Goal: Information Seeking & Learning: Understand process/instructions

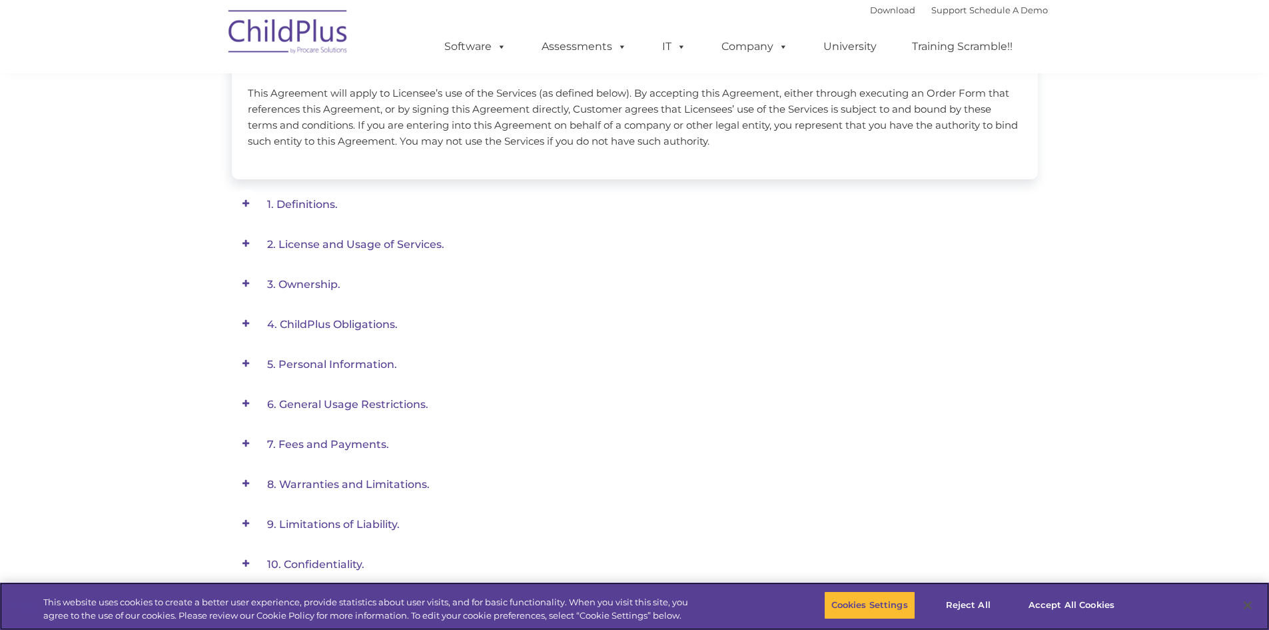
scroll to position [353, 0]
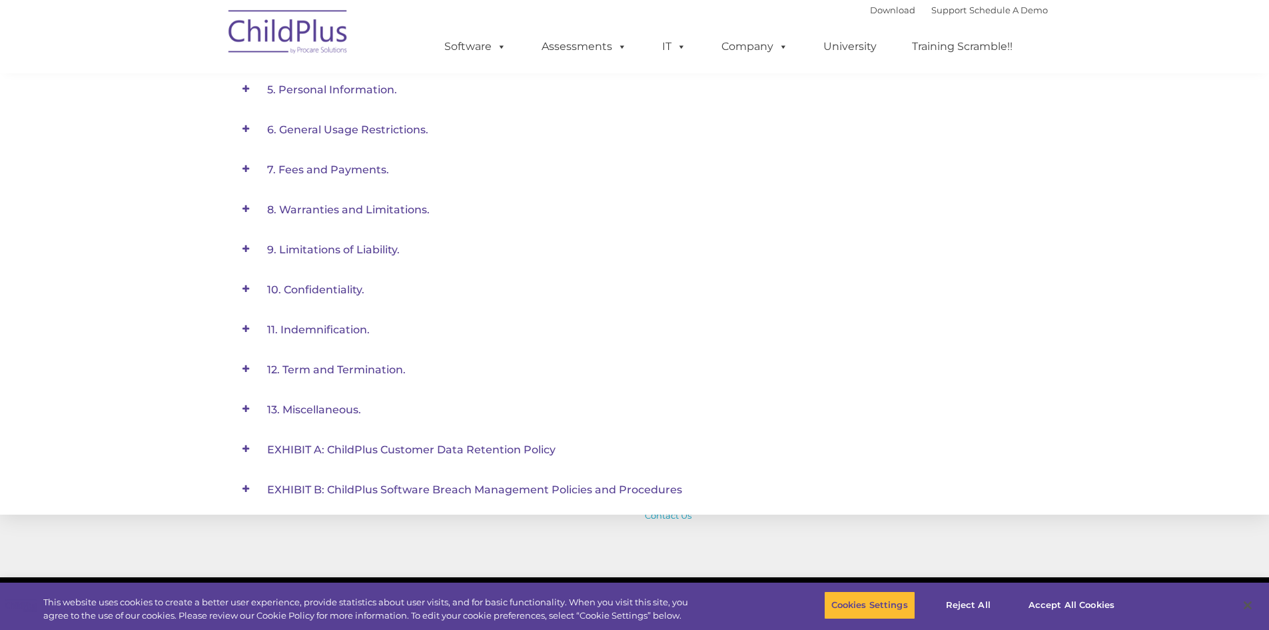
scroll to position [1279, 0]
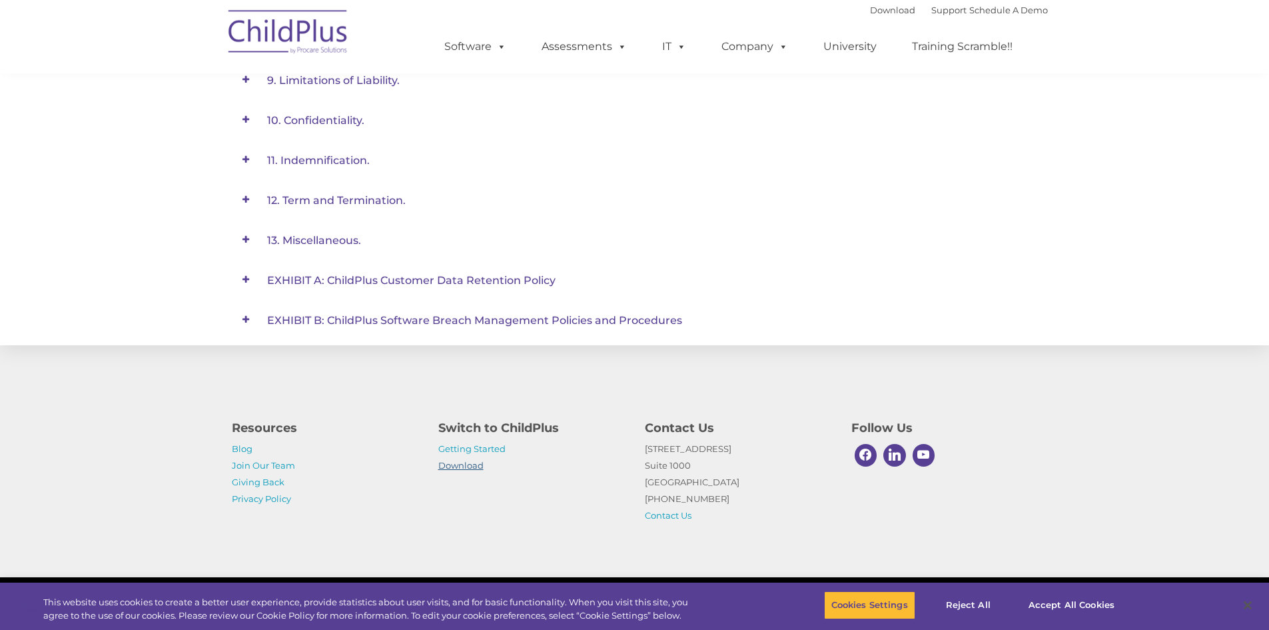
click at [454, 468] on link "Download" at bounding box center [460, 465] width 45 height 11
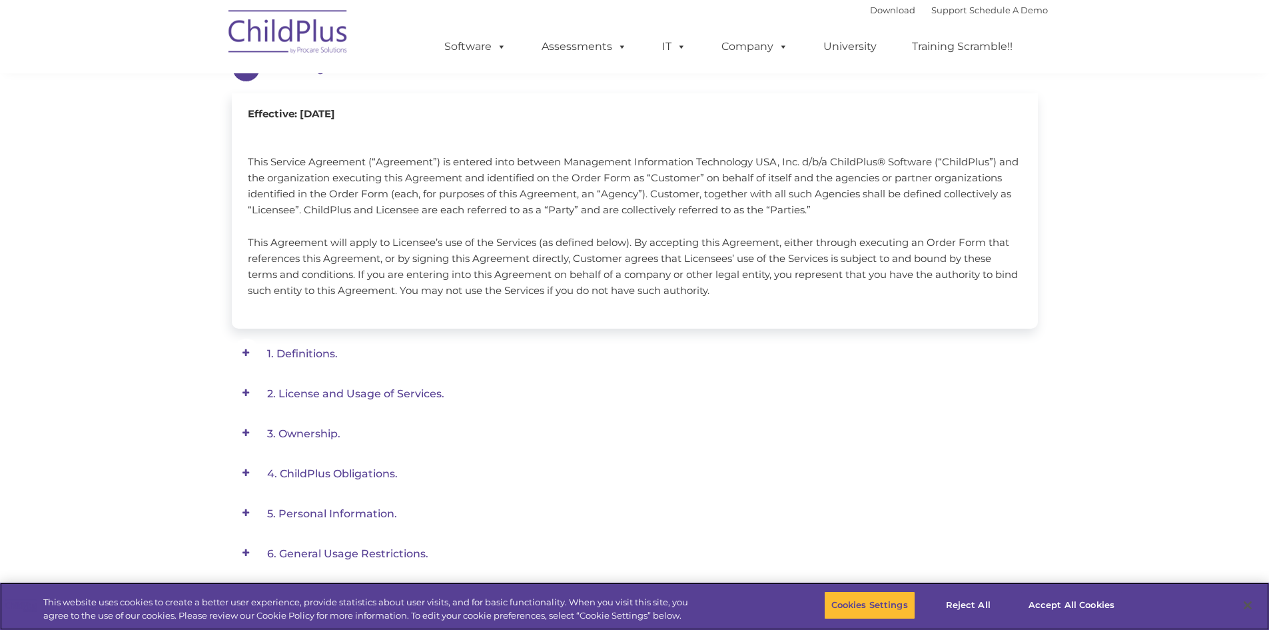
scroll to position [200, 0]
click at [309, 74] on span "1. Definitions." at bounding box center [321, 67] width 108 height 13
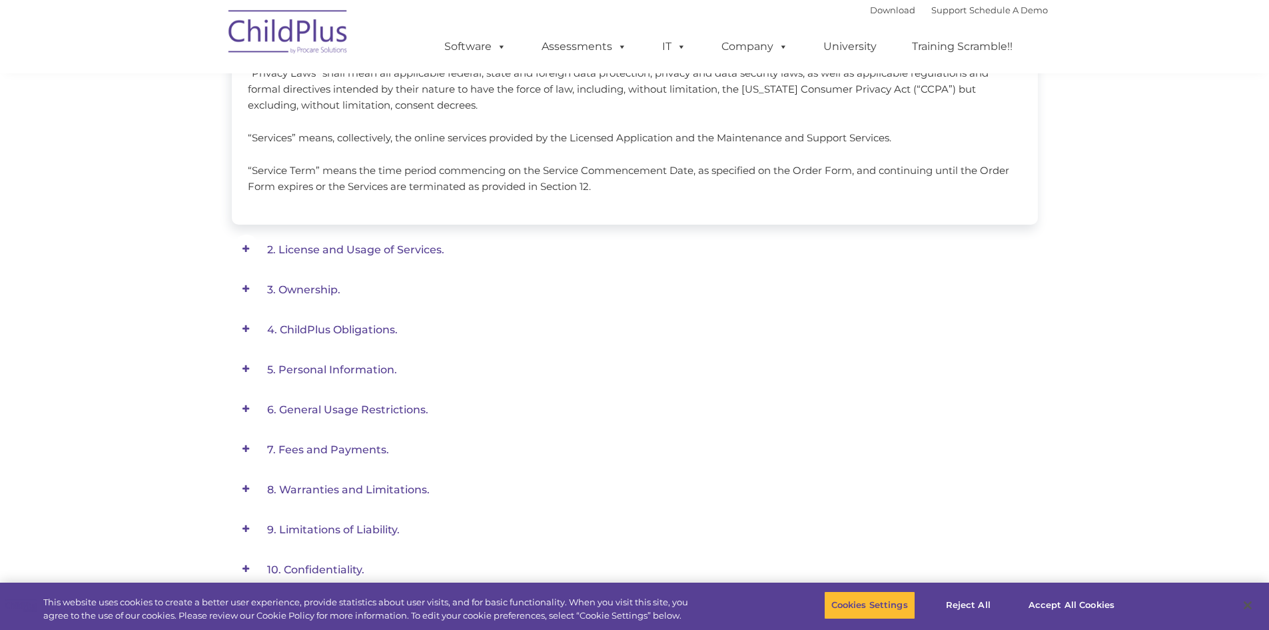
scroll to position [836, 0]
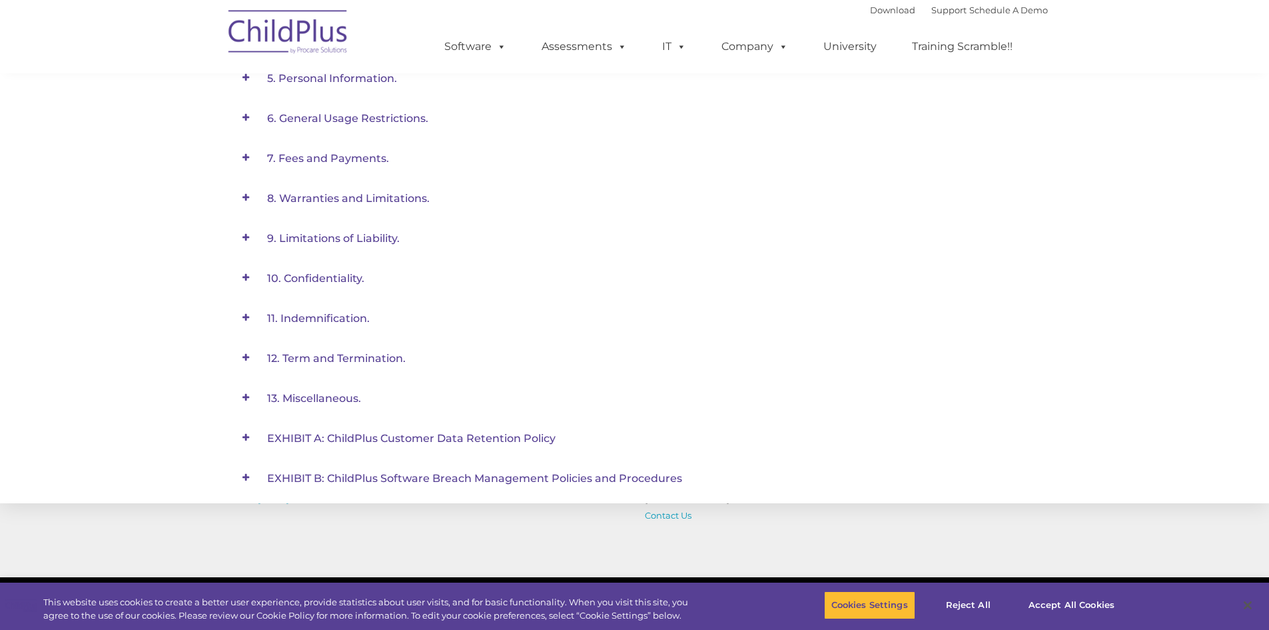
scroll to position [673, 0]
click at [858, 604] on button "Cookies Settings" at bounding box center [869, 605] width 91 height 28
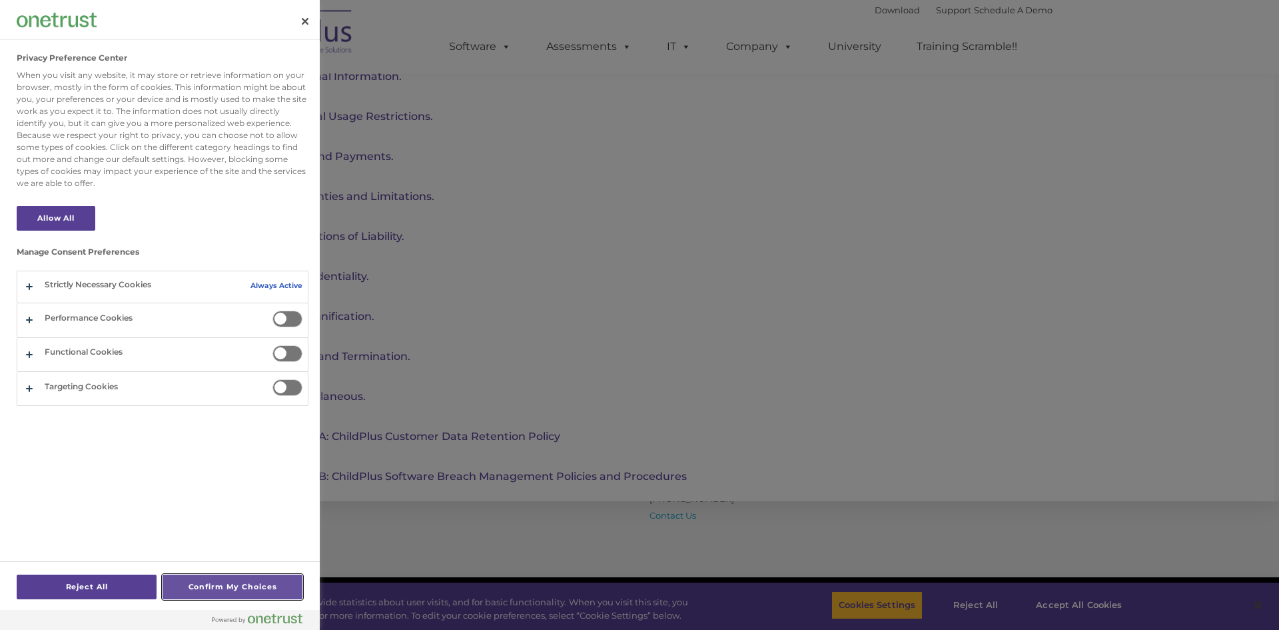
click at [229, 584] on button "Confirm My Choices" at bounding box center [233, 586] width 140 height 25
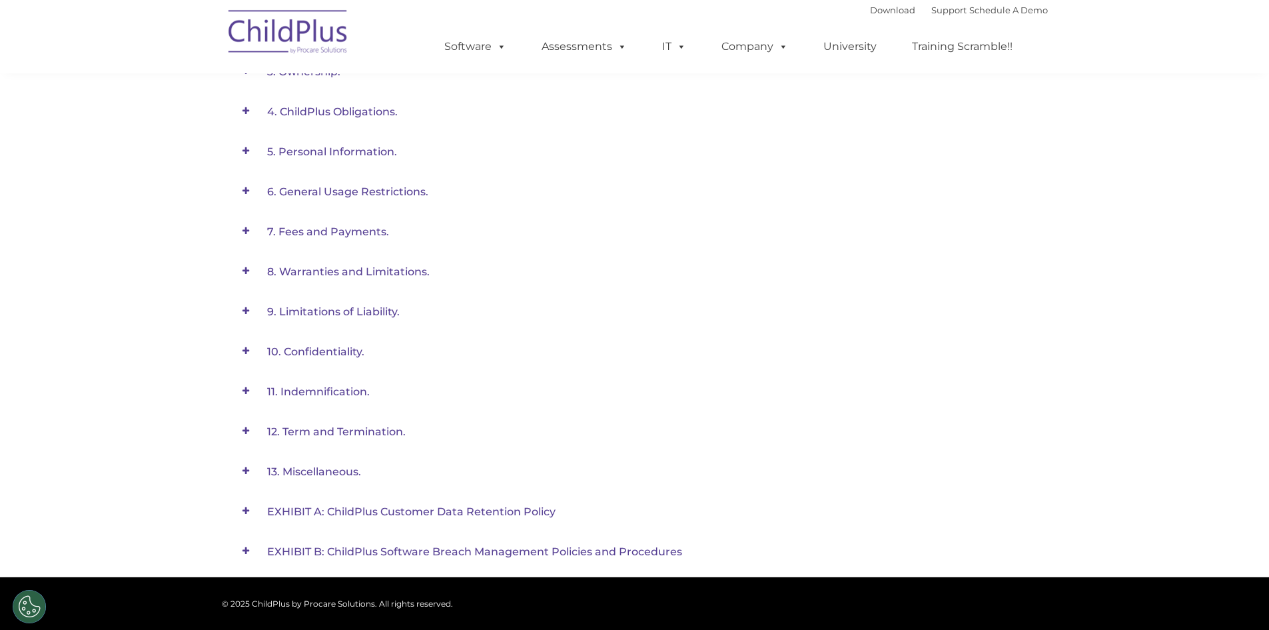
scroll to position [599, 0]
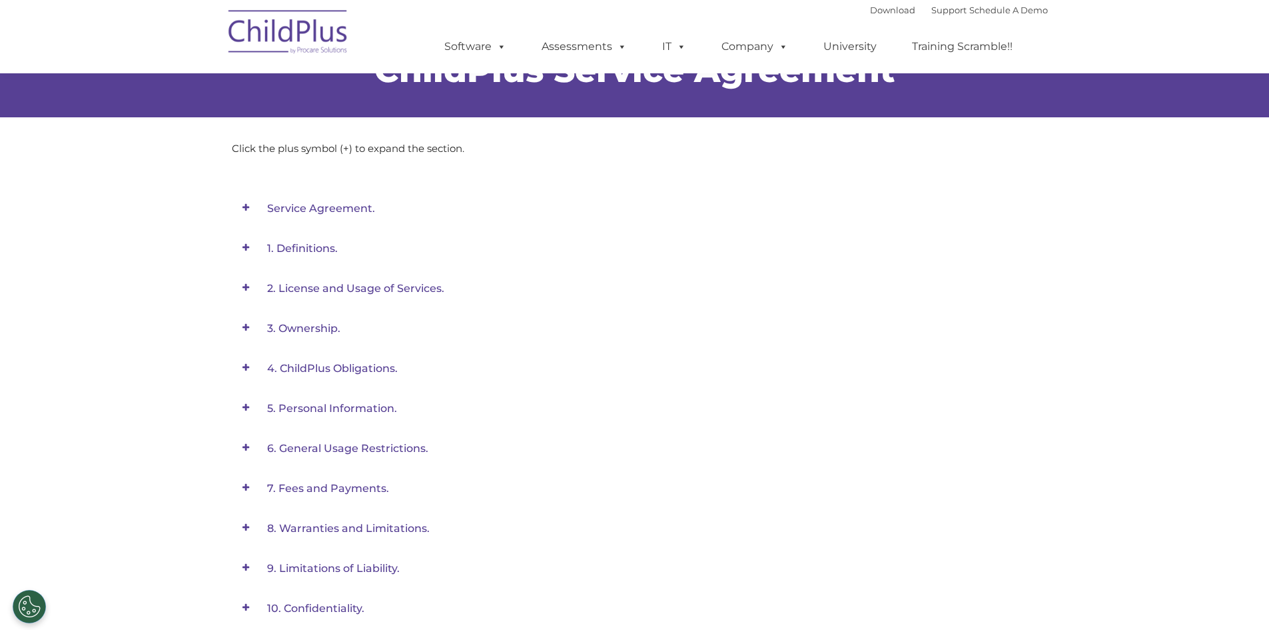
scroll to position [58, 0]
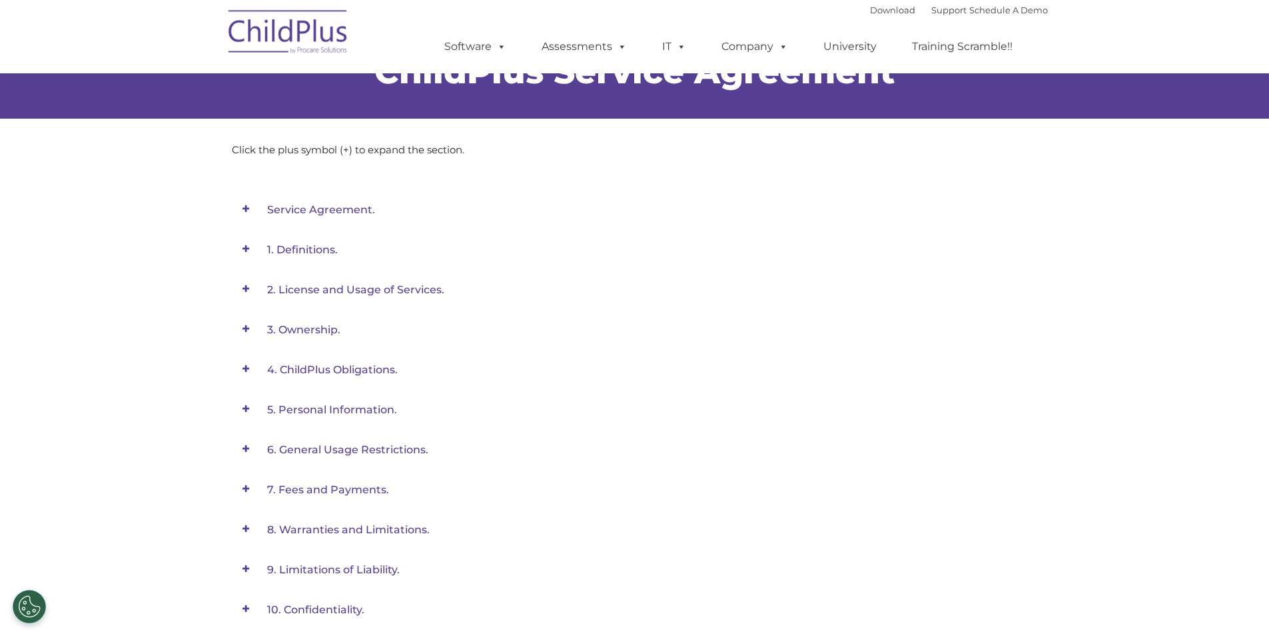
click at [342, 209] on span "Service Agreement." at bounding box center [321, 209] width 108 height 13
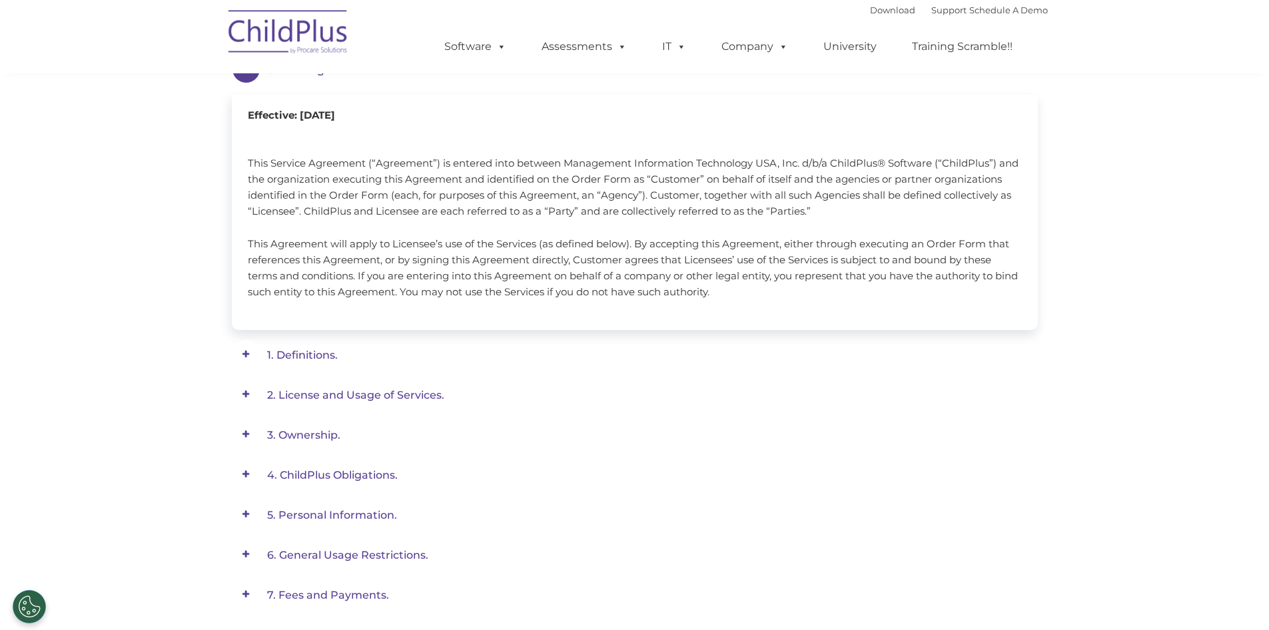
scroll to position [200, 0]
click at [313, 74] on span "1. Definitions." at bounding box center [321, 67] width 108 height 13
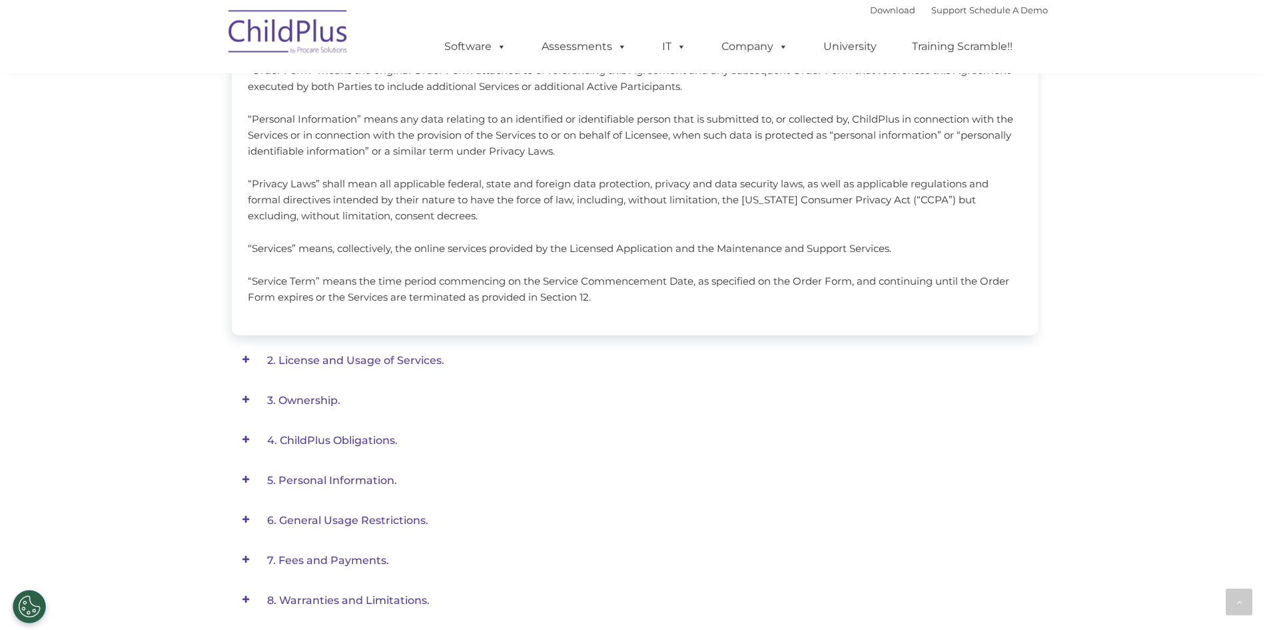
scroll to position [746, 0]
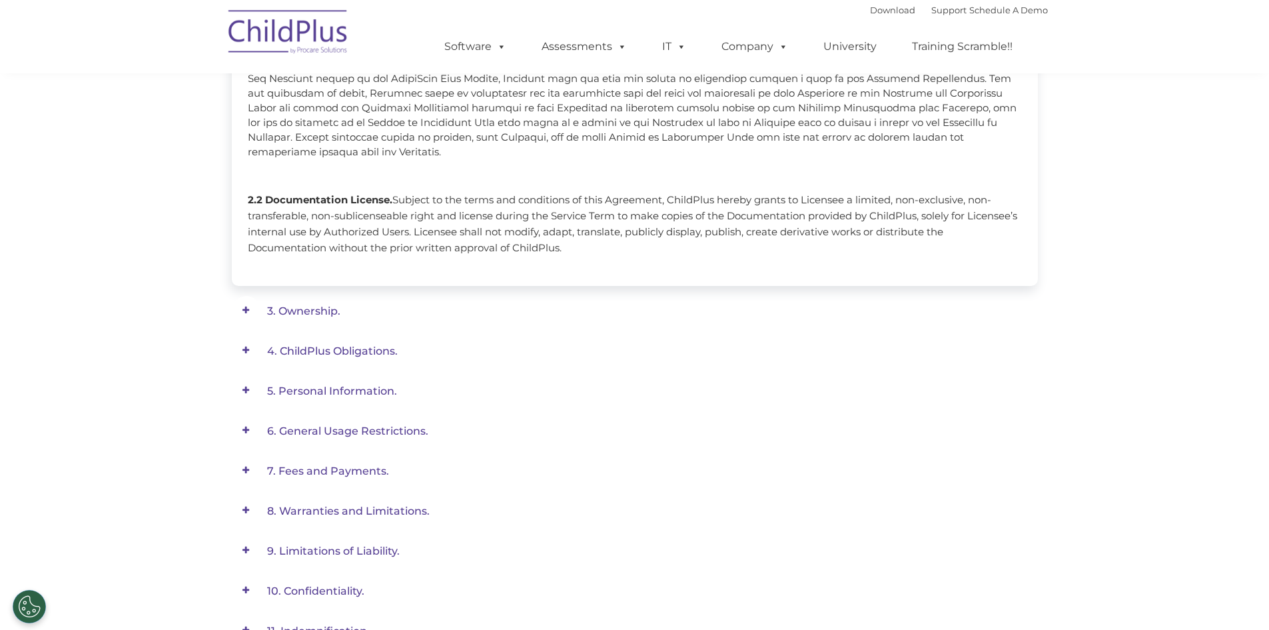
scroll to position [360, 0]
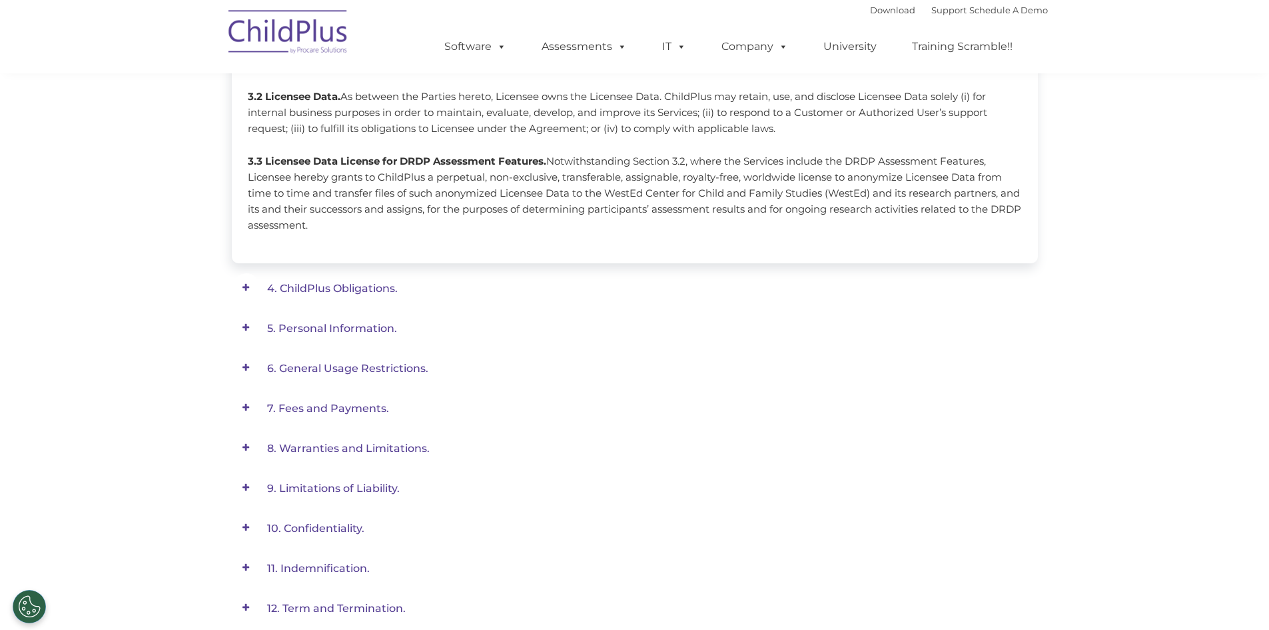
scroll to position [494, 0]
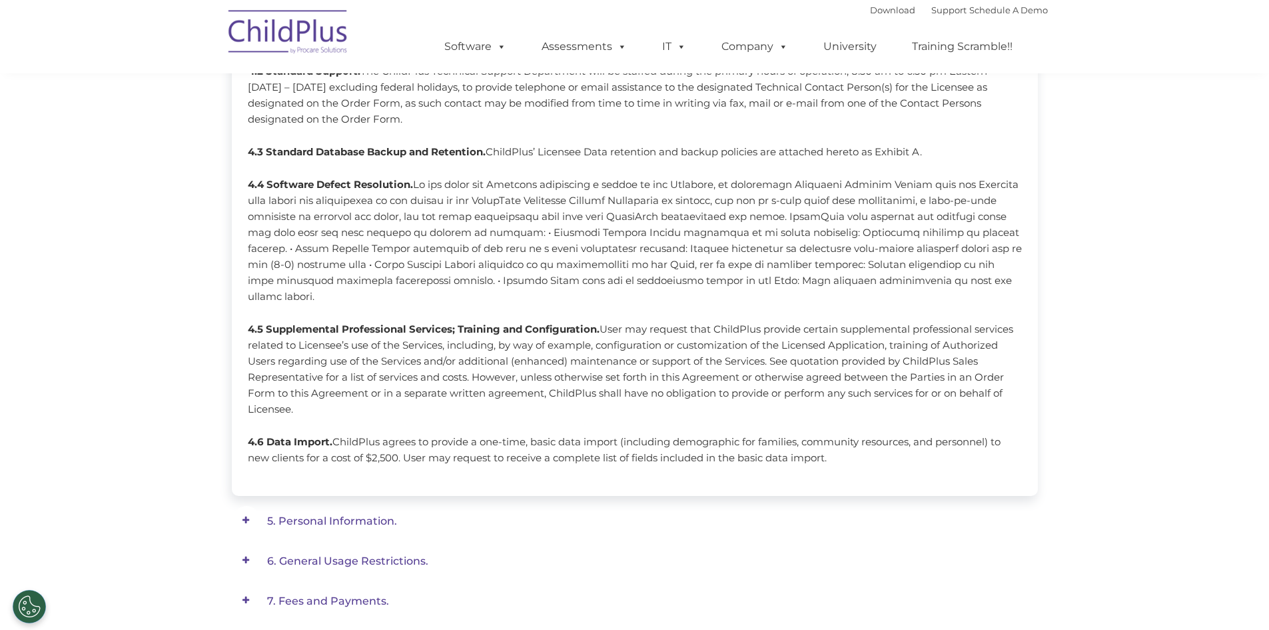
scroll to position [600, 0]
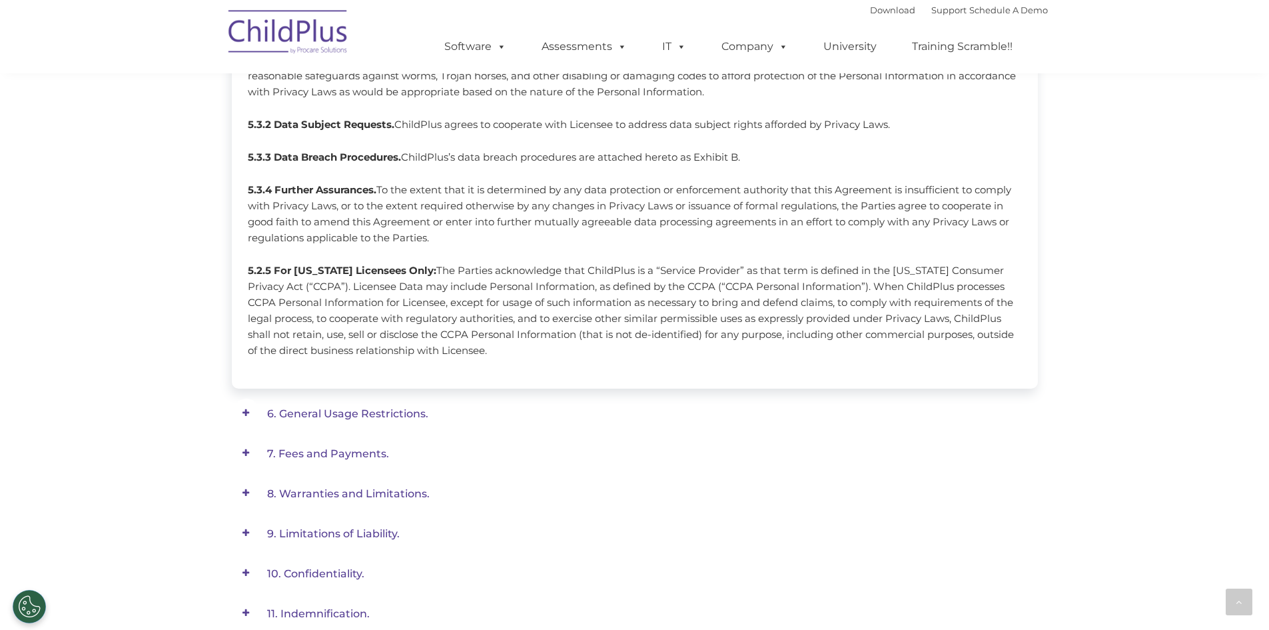
scroll to position [747, 0]
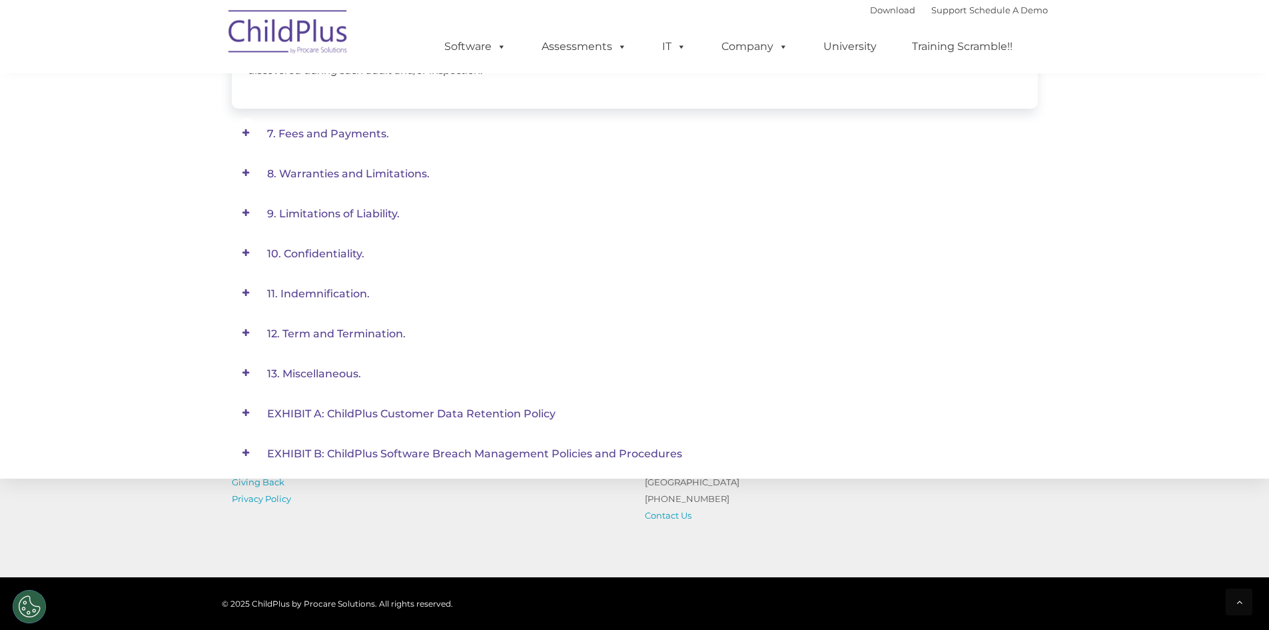
scroll to position [987, 0]
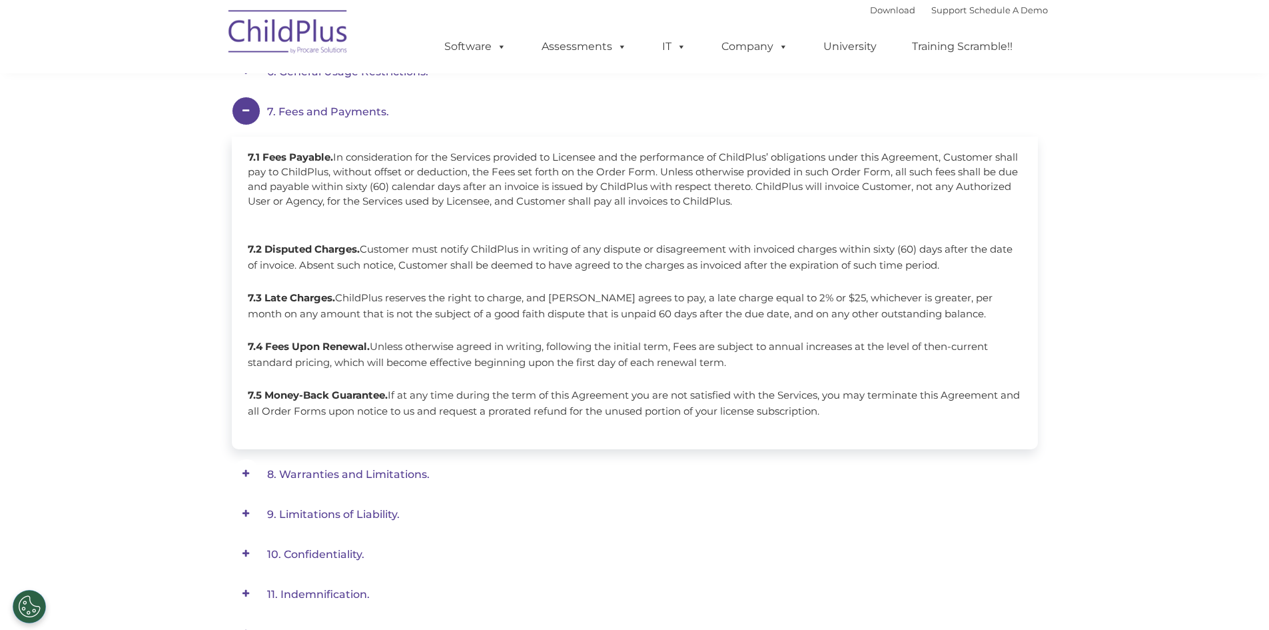
scroll to position [428, 0]
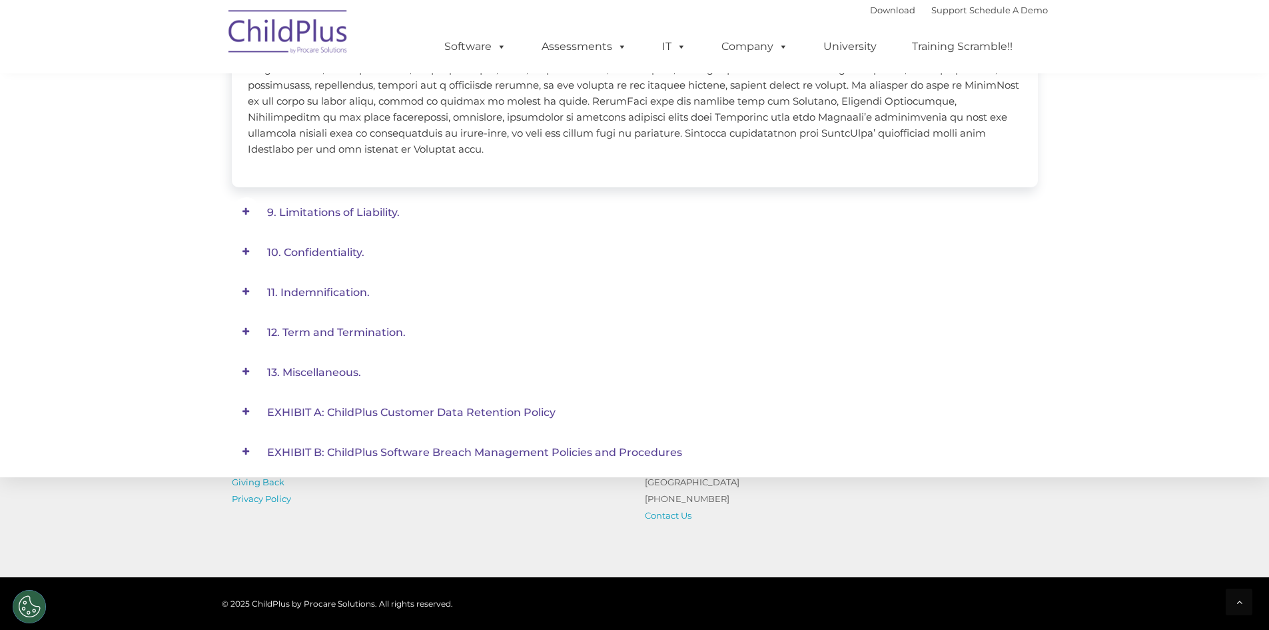
scroll to position [694, 0]
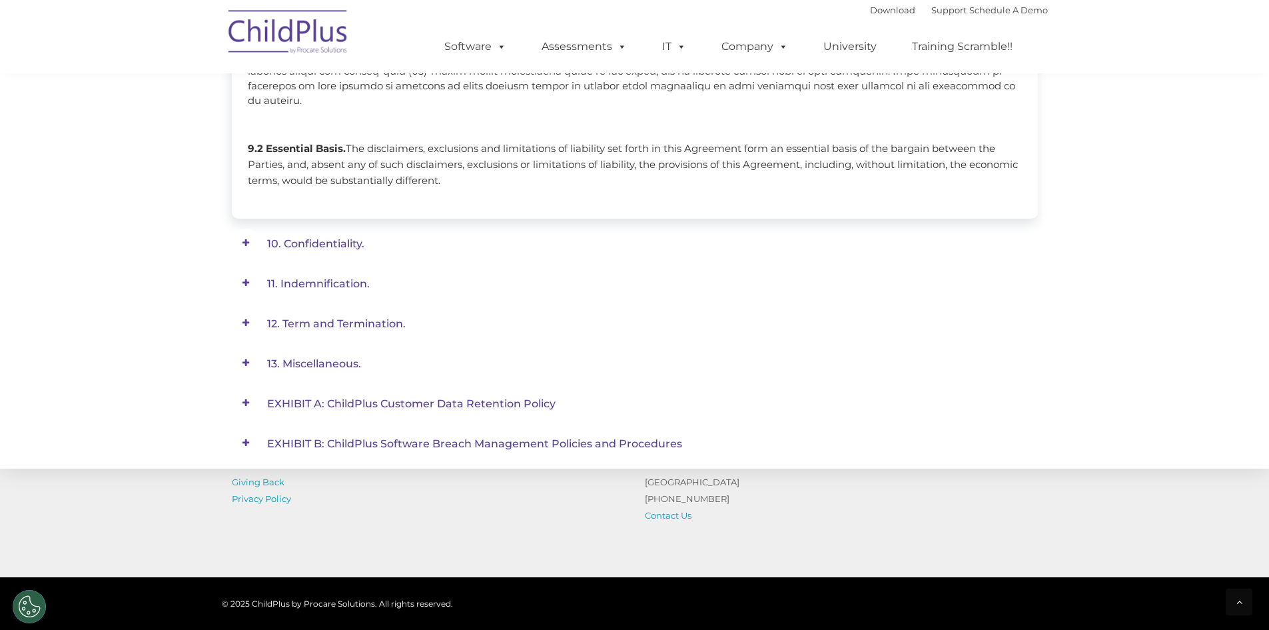
scroll to position [680, 0]
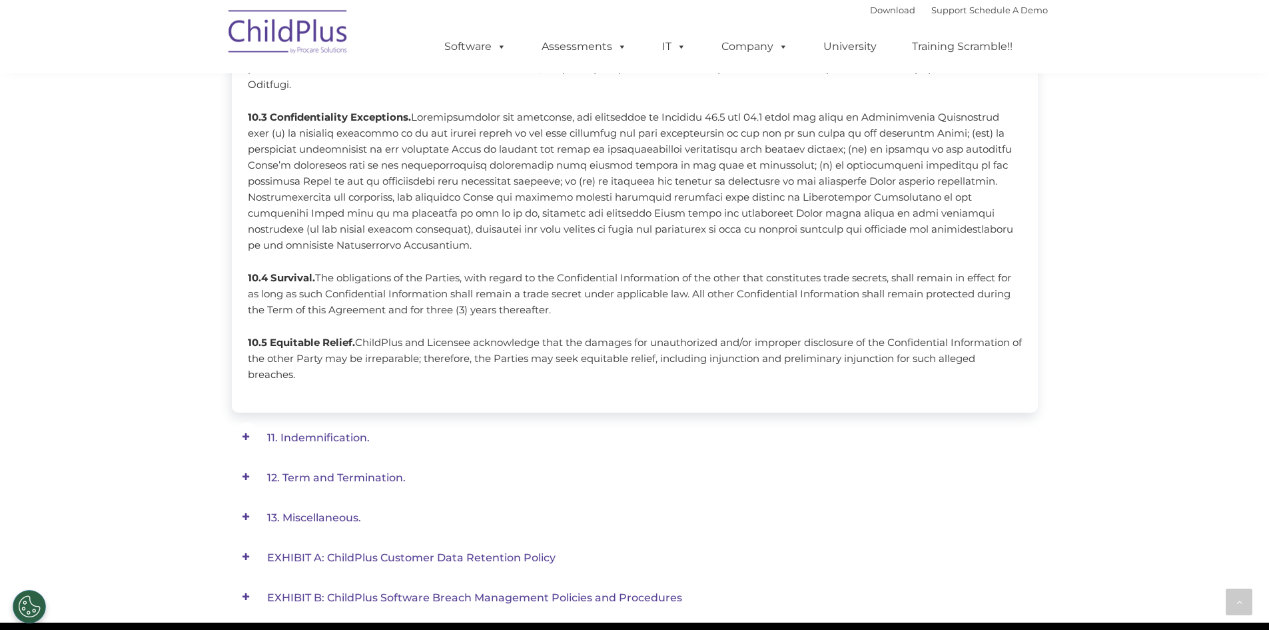
scroll to position [866, 0]
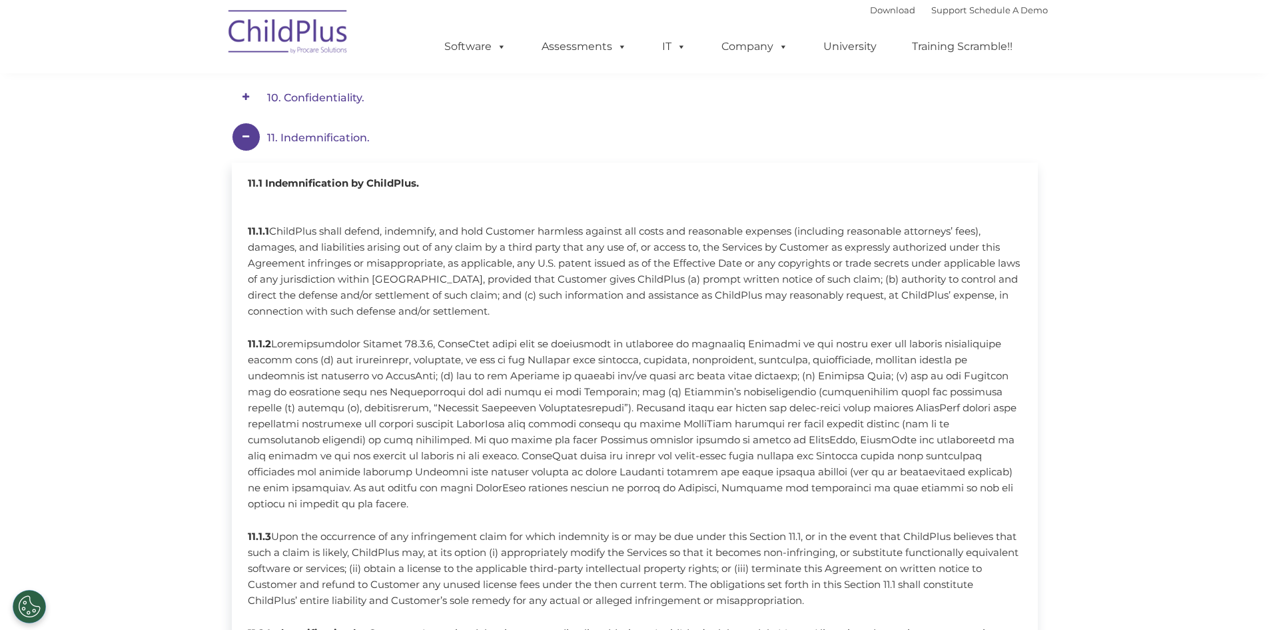
scroll to position [564, 0]
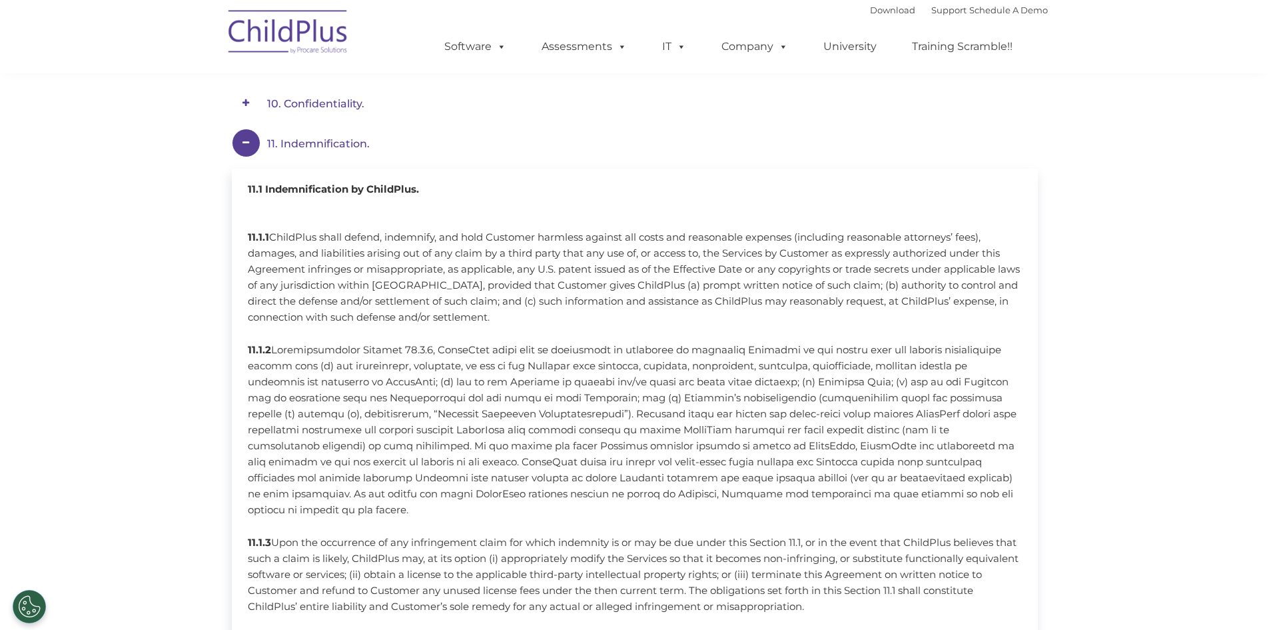
click at [201, 498] on div "Service Agreement. Effective: [DATE] This Service Agreement (“Agreement”) is en…" at bounding box center [634, 307] width 1269 height 1303
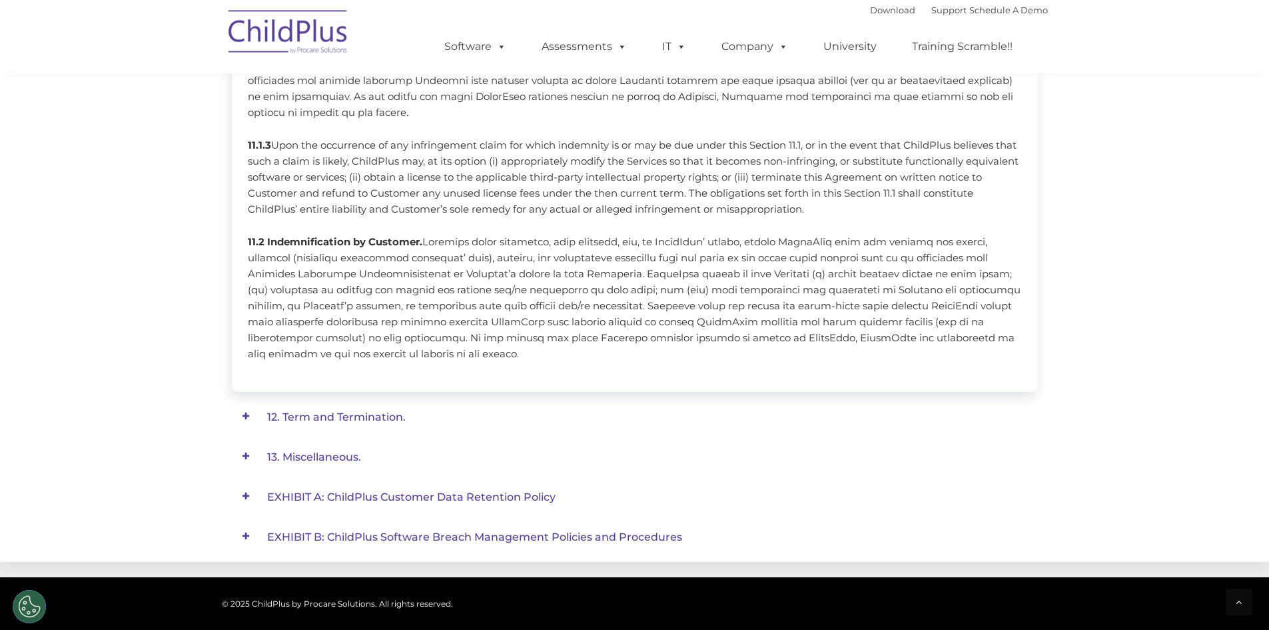
scroll to position [963, 0]
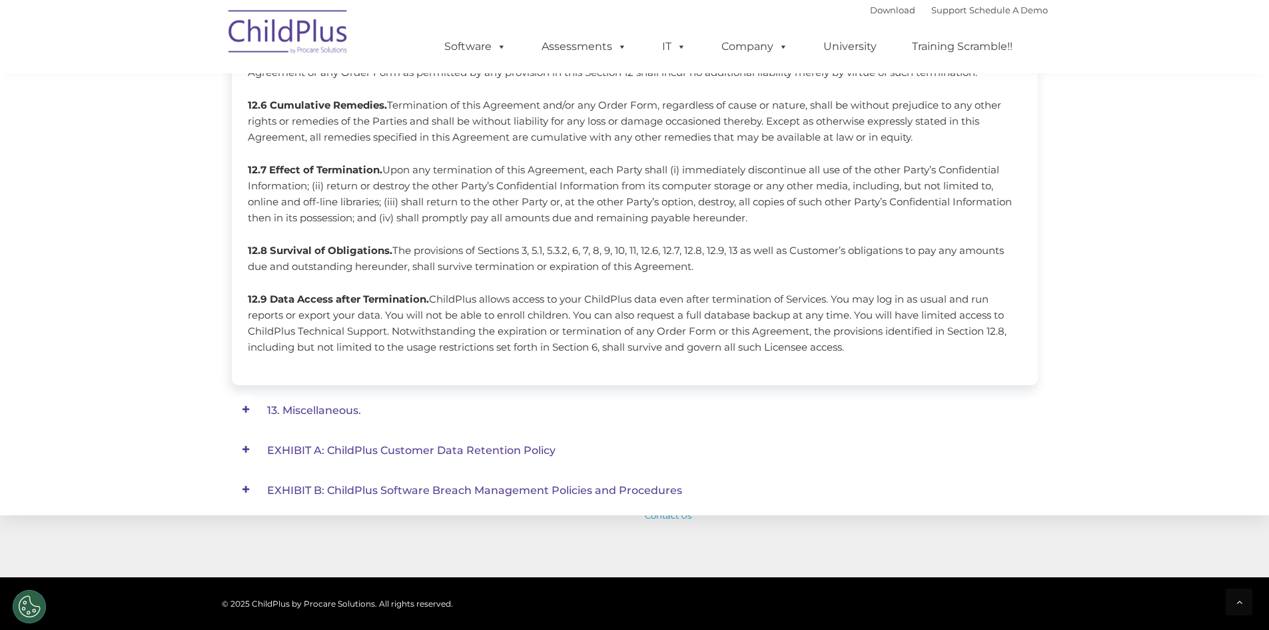
scroll to position [1134, 0]
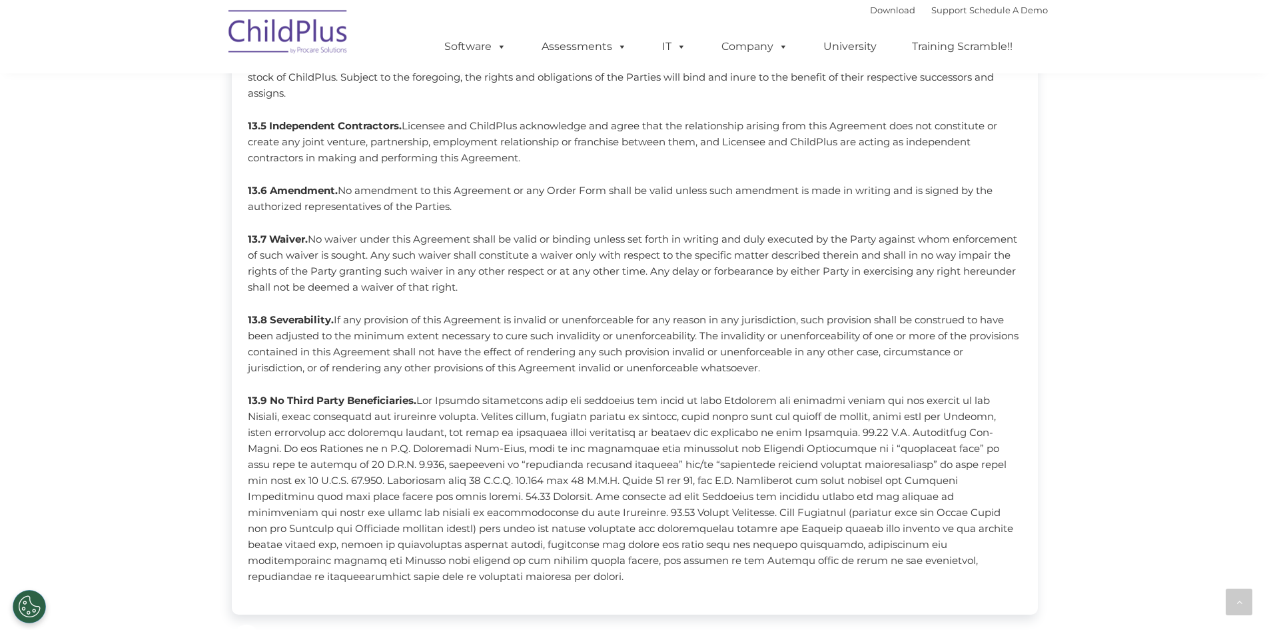
scroll to position [1153, 0]
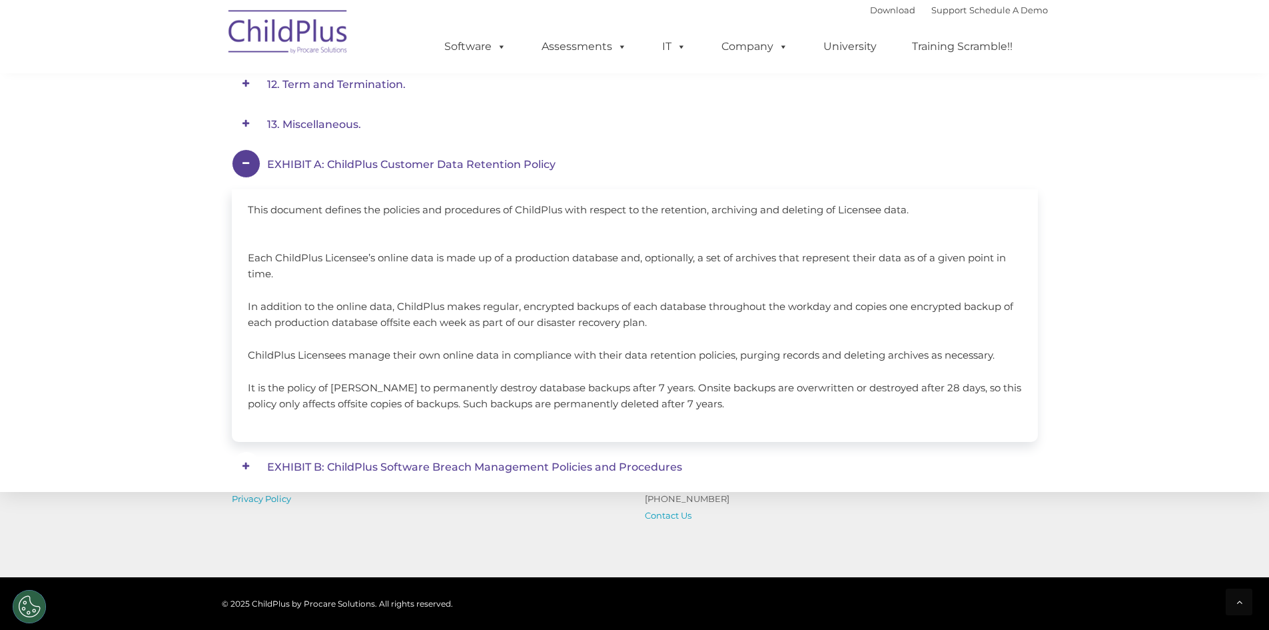
scroll to position [676, 0]
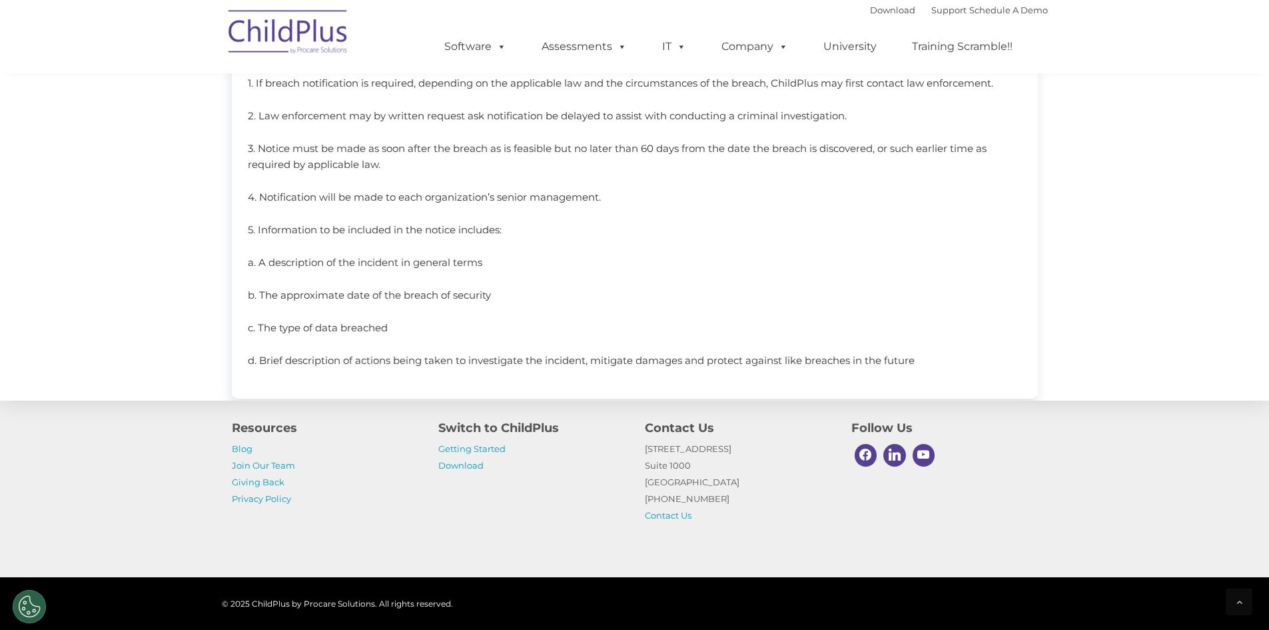
scroll to position [1239, 0]
